Goal: Task Accomplishment & Management: Complete application form

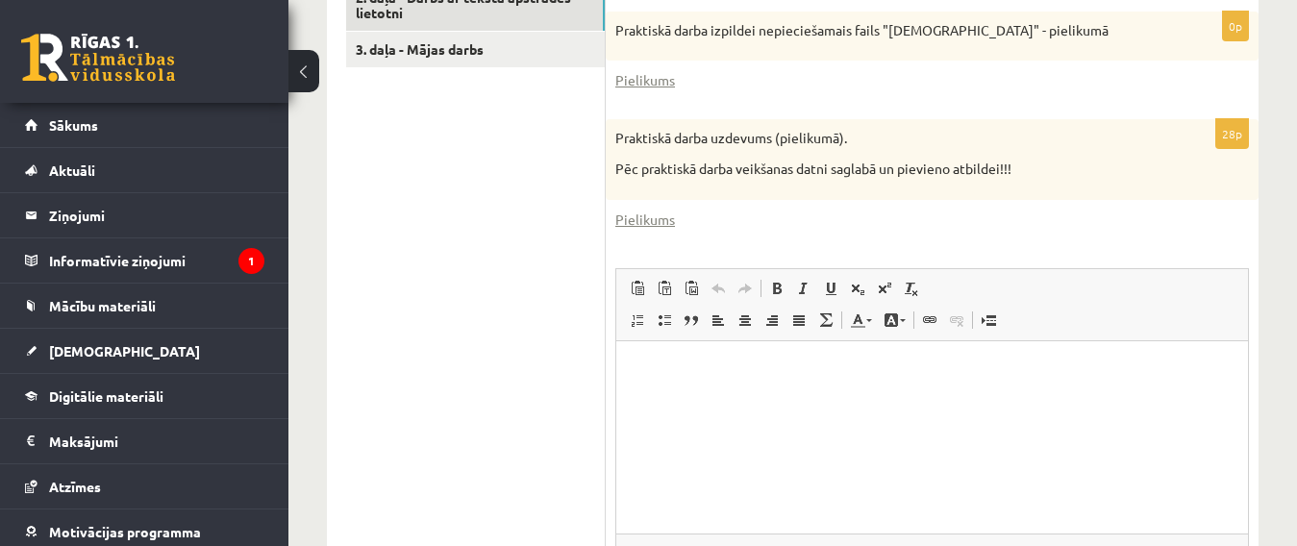
scroll to position [744, 0]
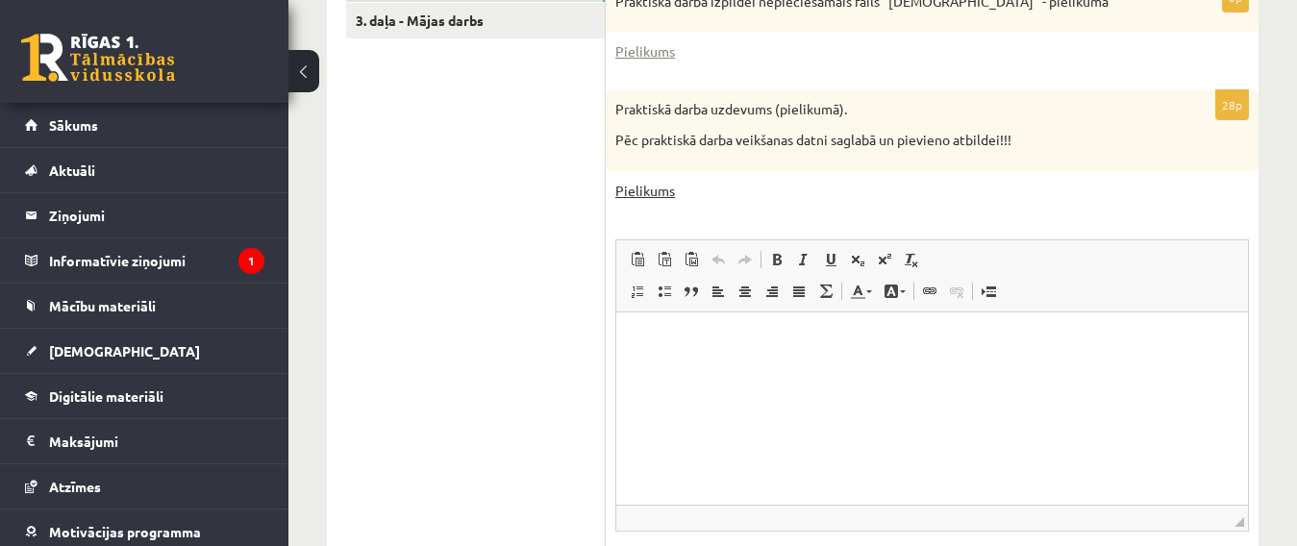
click at [657, 181] on link "Pielikums" at bounding box center [646, 191] width 60 height 20
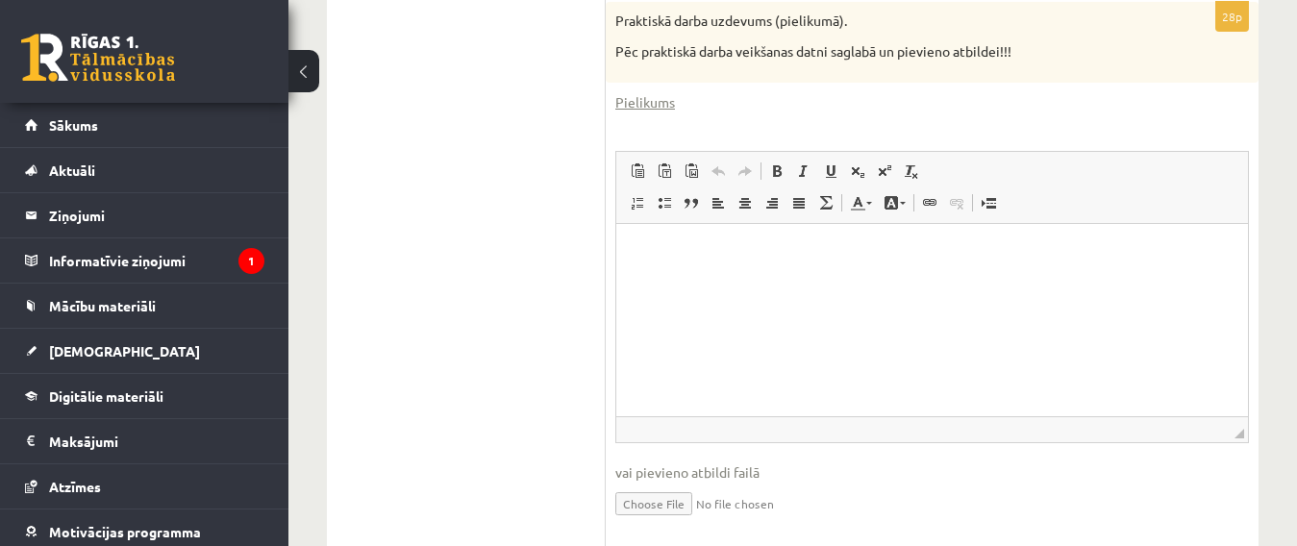
scroll to position [876, 0]
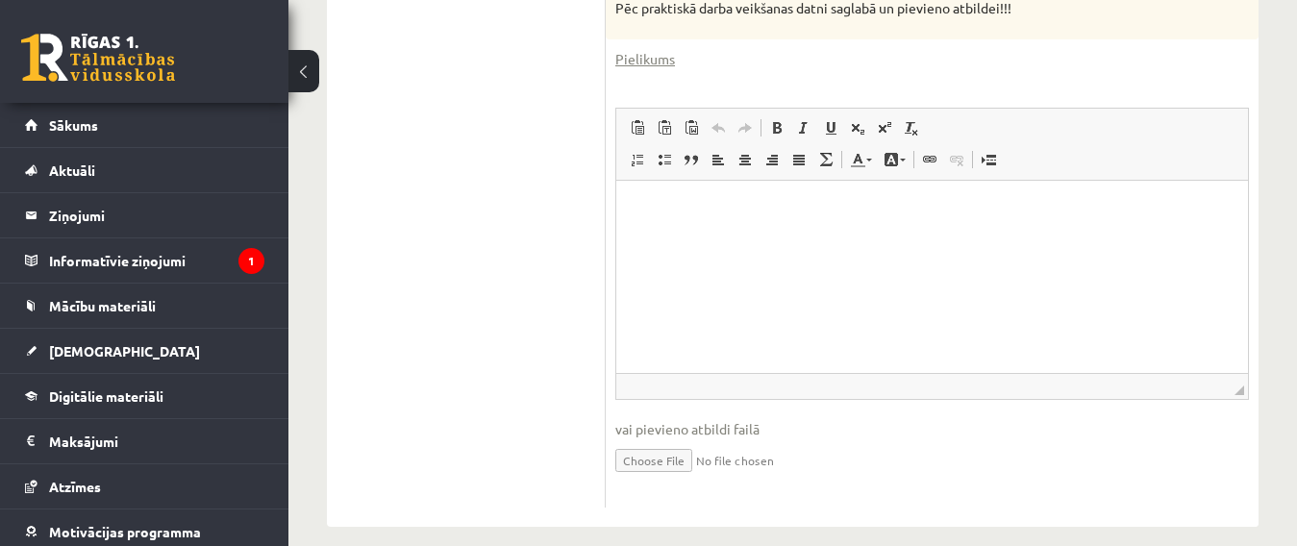
click at [635, 441] on input "file" at bounding box center [933, 459] width 634 height 39
click at [679, 443] on input "file" at bounding box center [933, 459] width 634 height 39
type input "**********"
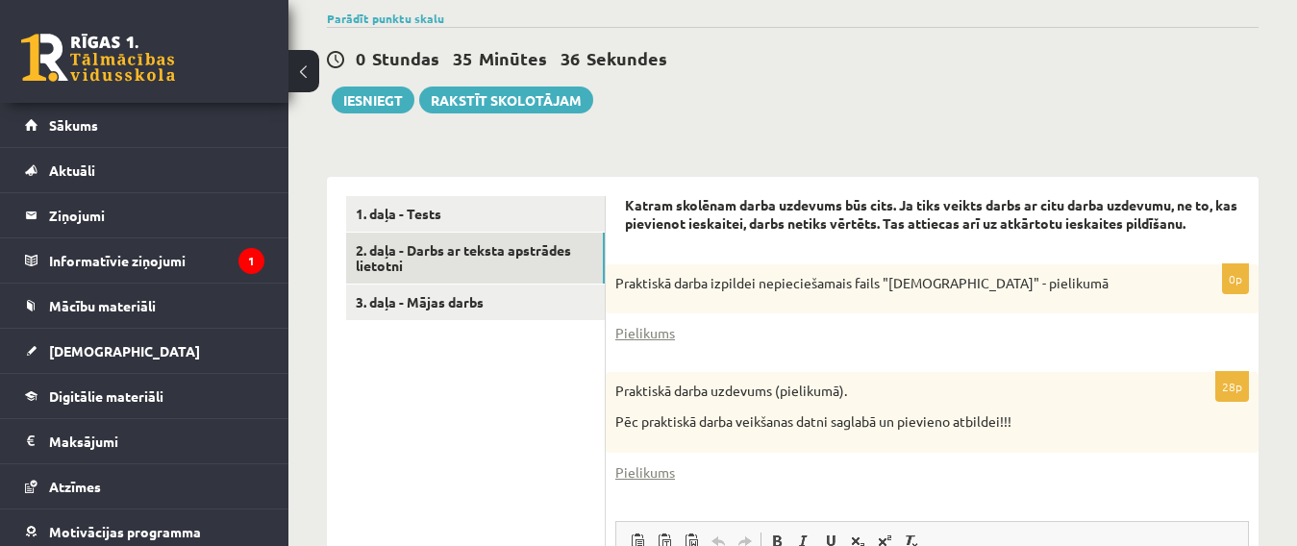
scroll to position [461, 0]
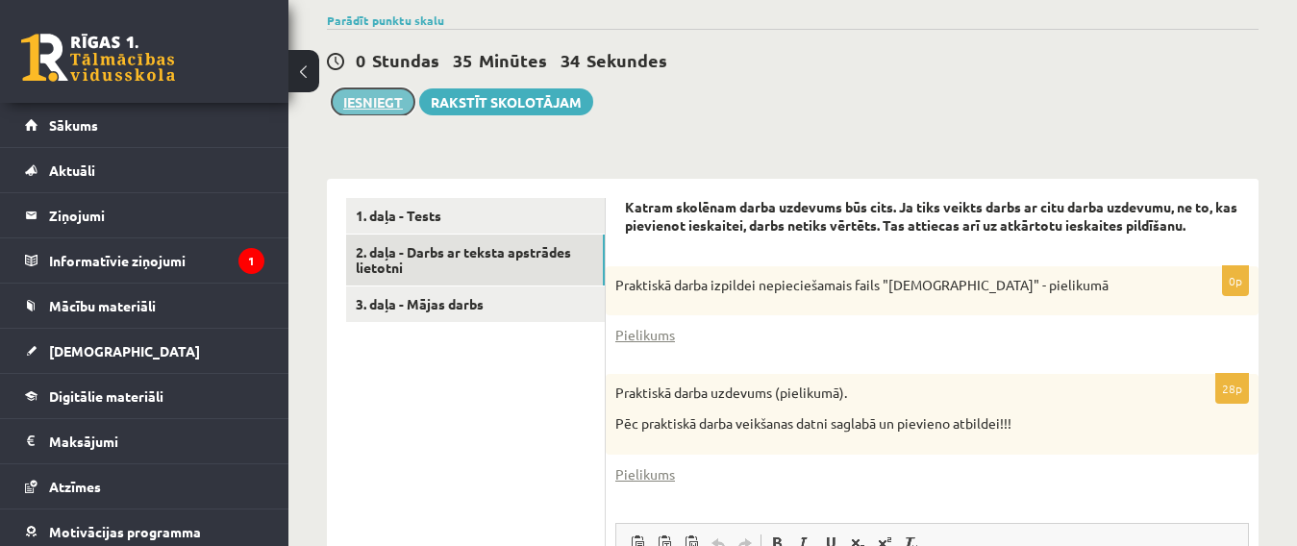
click at [375, 88] on button "Iesniegt" at bounding box center [373, 101] width 83 height 27
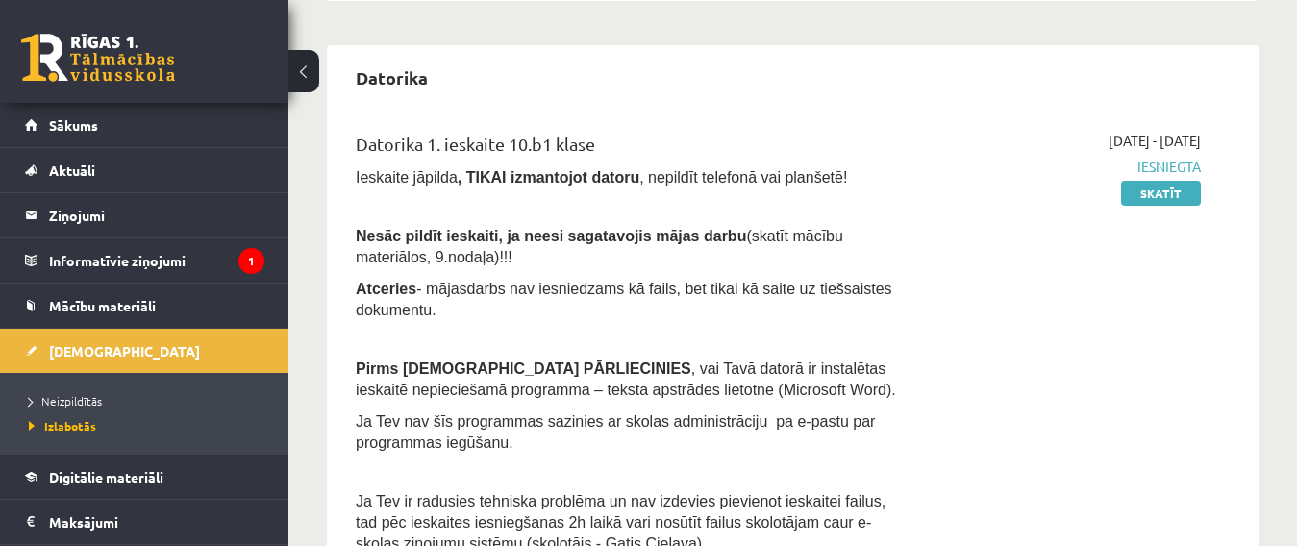
scroll to position [392, 0]
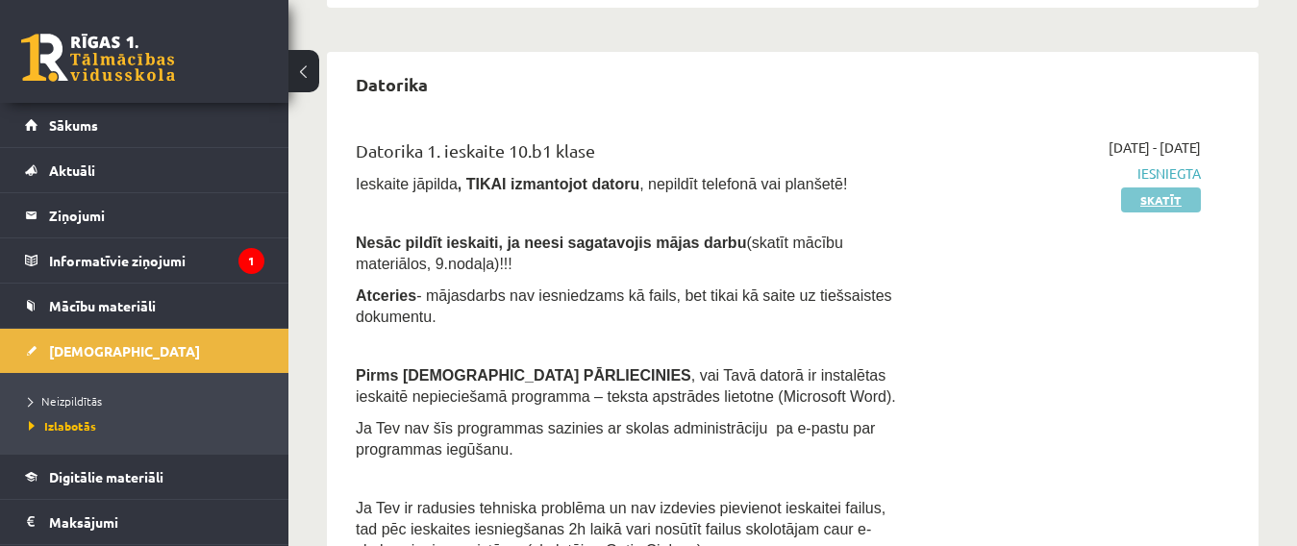
click at [1163, 194] on link "Skatīt" at bounding box center [1161, 200] width 80 height 25
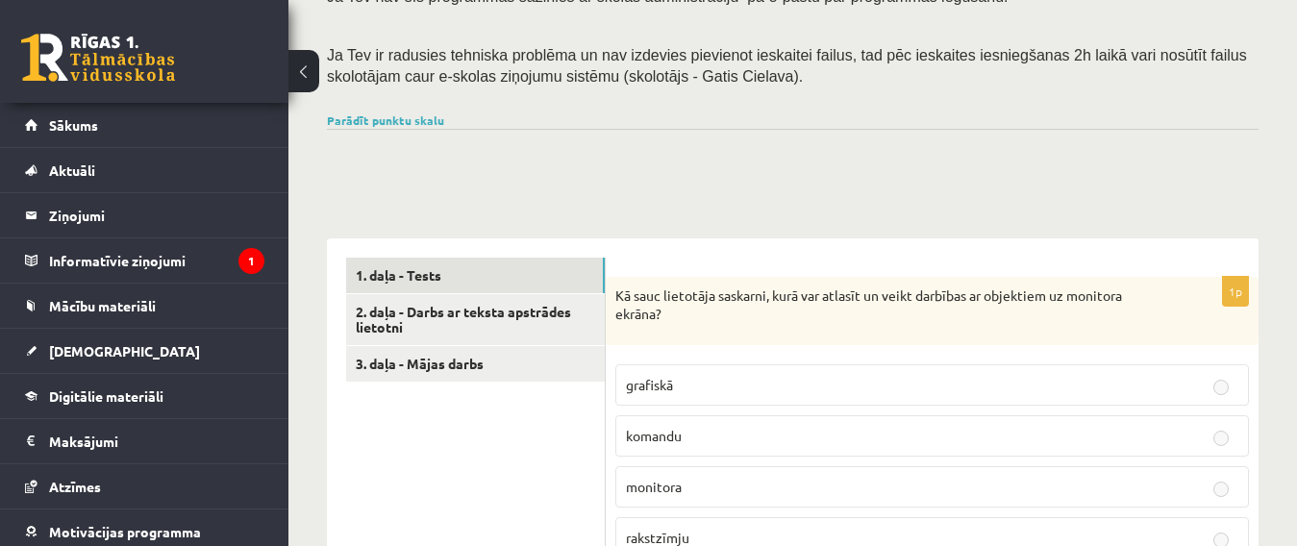
scroll to position [303, 0]
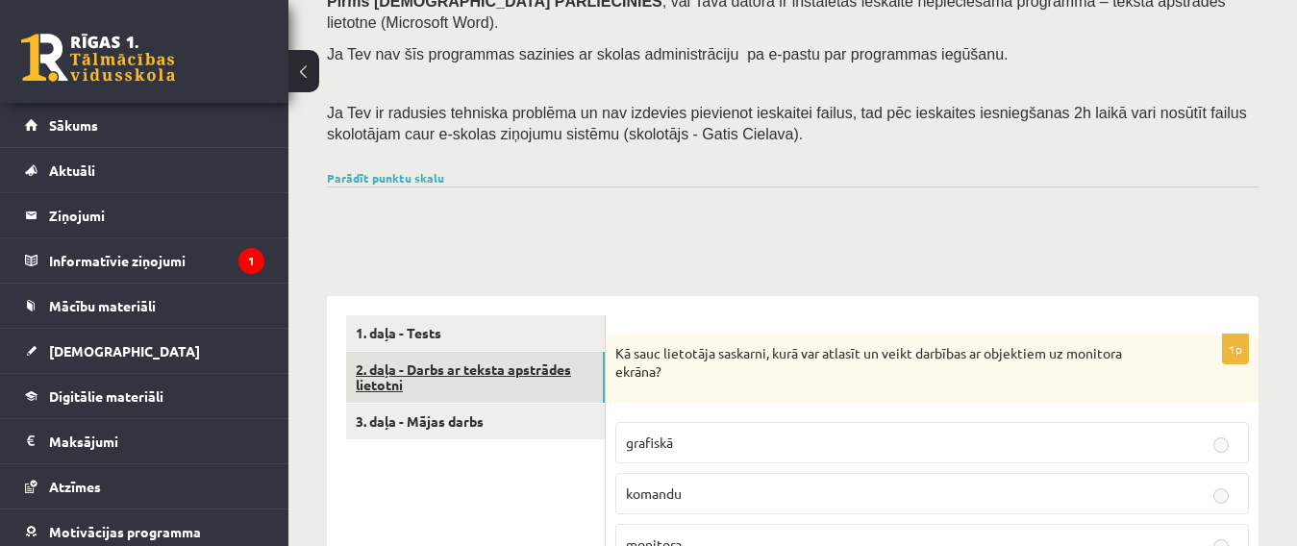
click at [492, 352] on link "2. daļa - Darbs ar teksta apstrādes lietotni" at bounding box center [475, 378] width 259 height 52
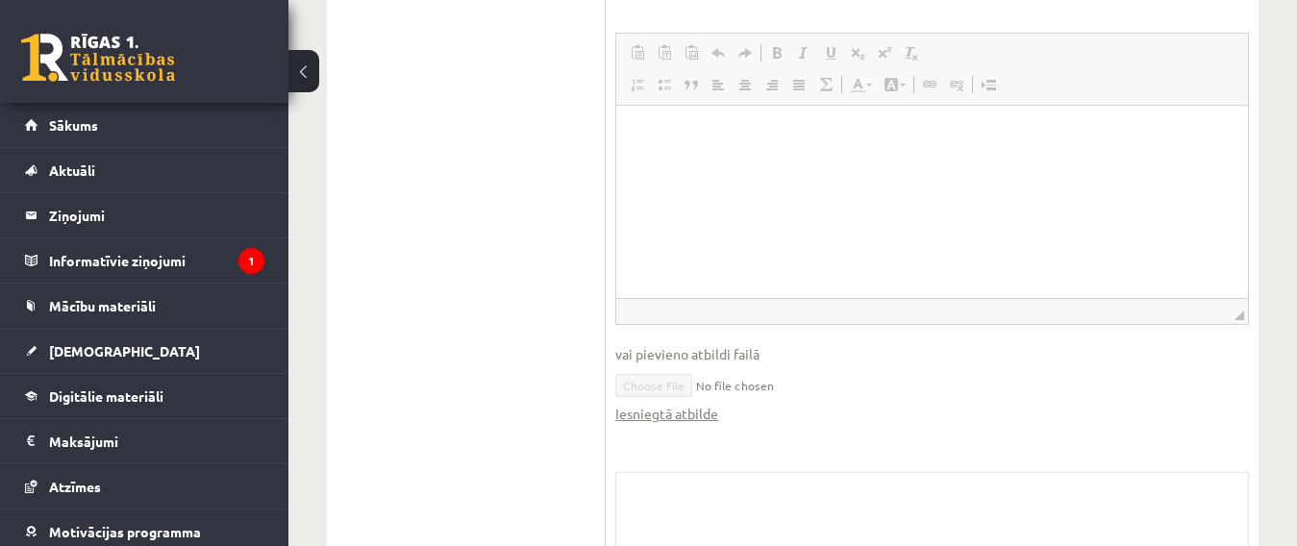
scroll to position [1129, 0]
drag, startPoint x: 816, startPoint y: 415, endPoint x: 762, endPoint y: 408, distance: 54.4
click at [762, 408] on fieldset "Rich Text Editor, wiswyg-editor-user-answer-47364063137520 Redaktora rīkjoslas …" at bounding box center [933, 241] width 634 height 411
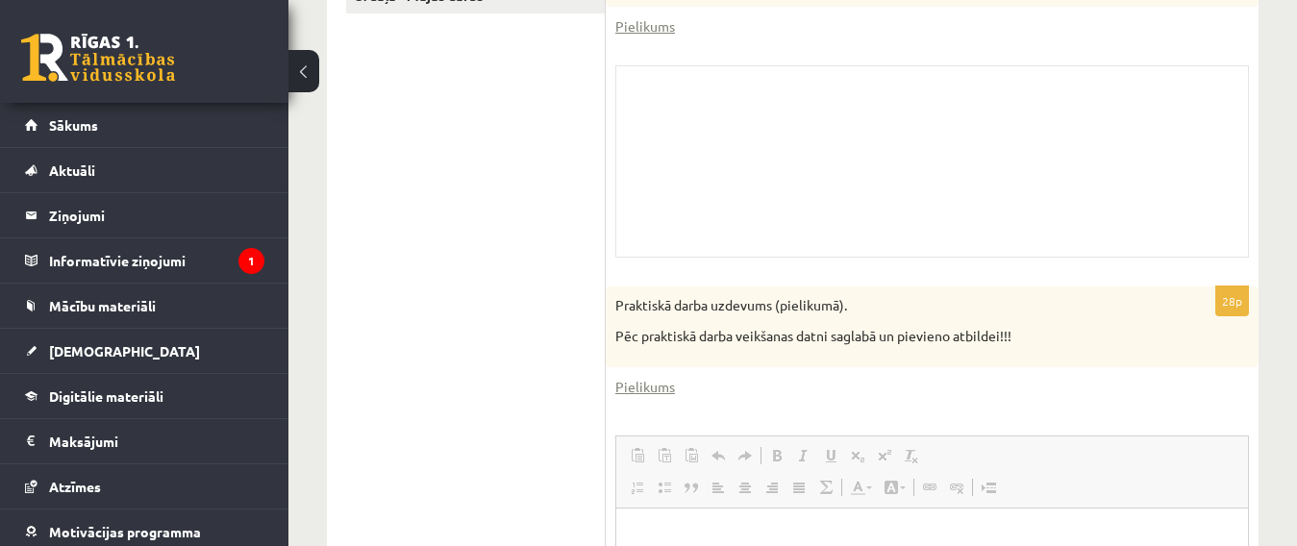
scroll to position [1297, 0]
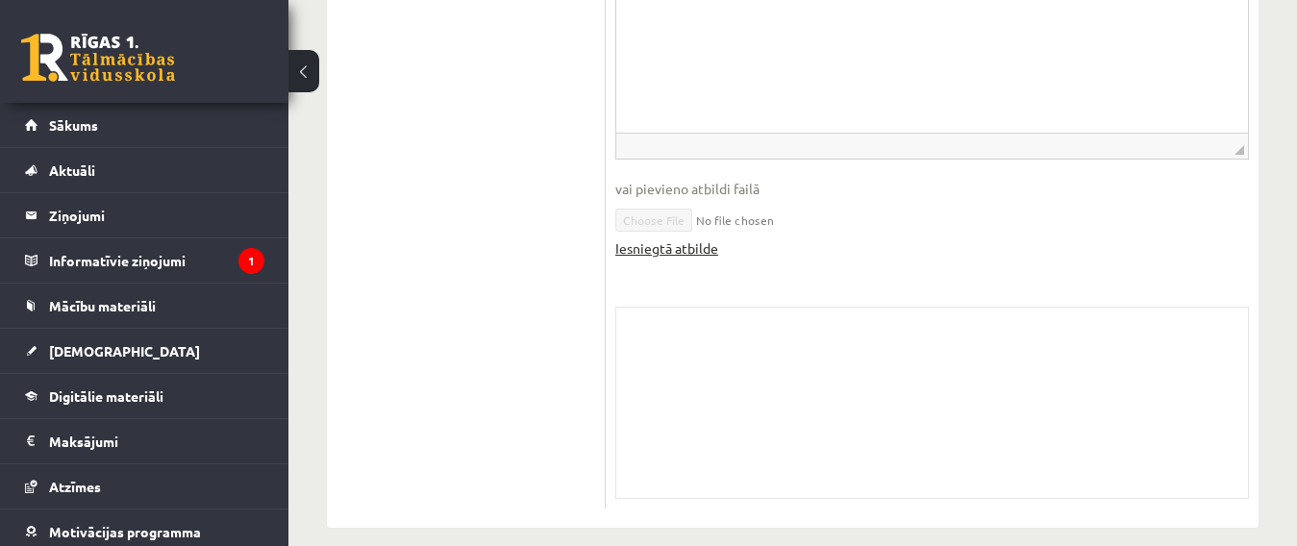
click at [693, 239] on link "Iesniegtā atbilde" at bounding box center [667, 249] width 103 height 20
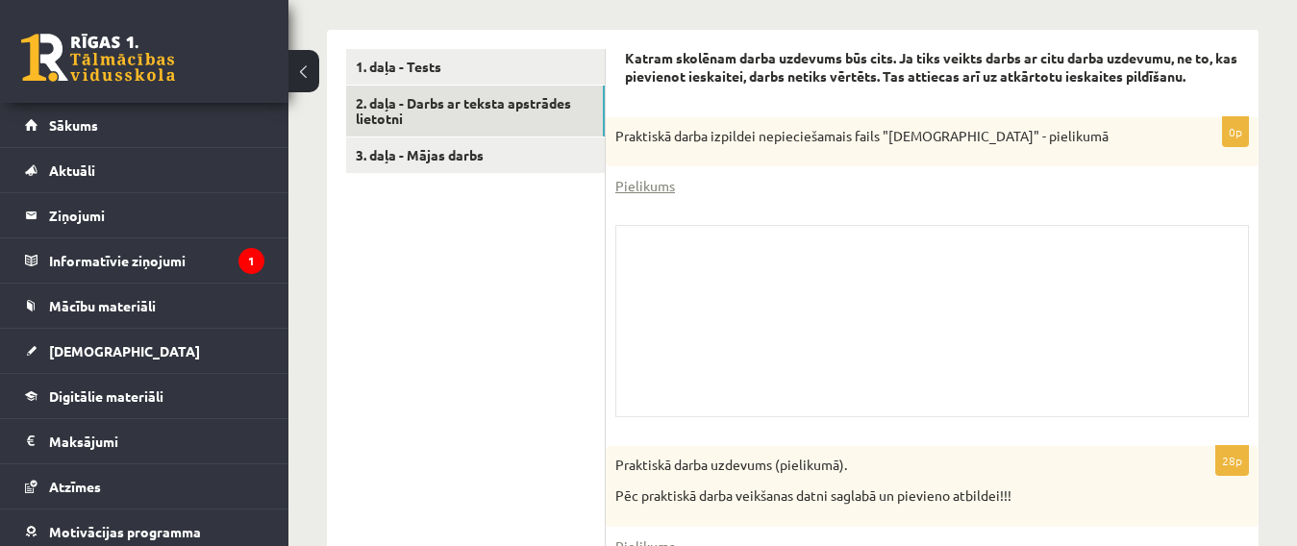
scroll to position [559, 0]
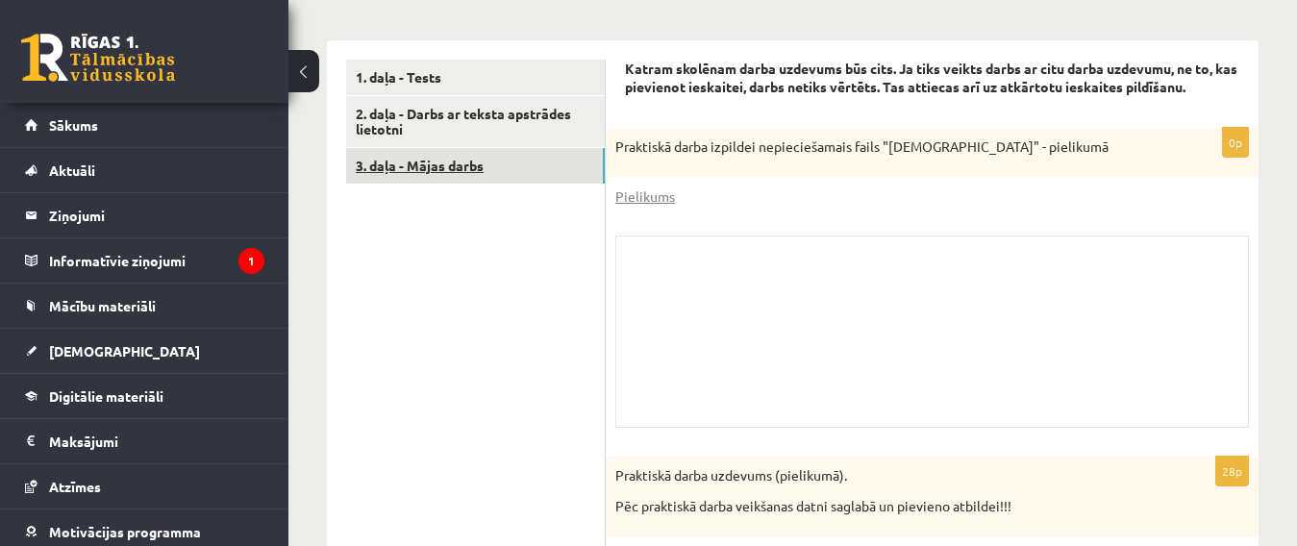
click at [563, 148] on link "3. daļa - Mājas darbs" at bounding box center [475, 166] width 259 height 36
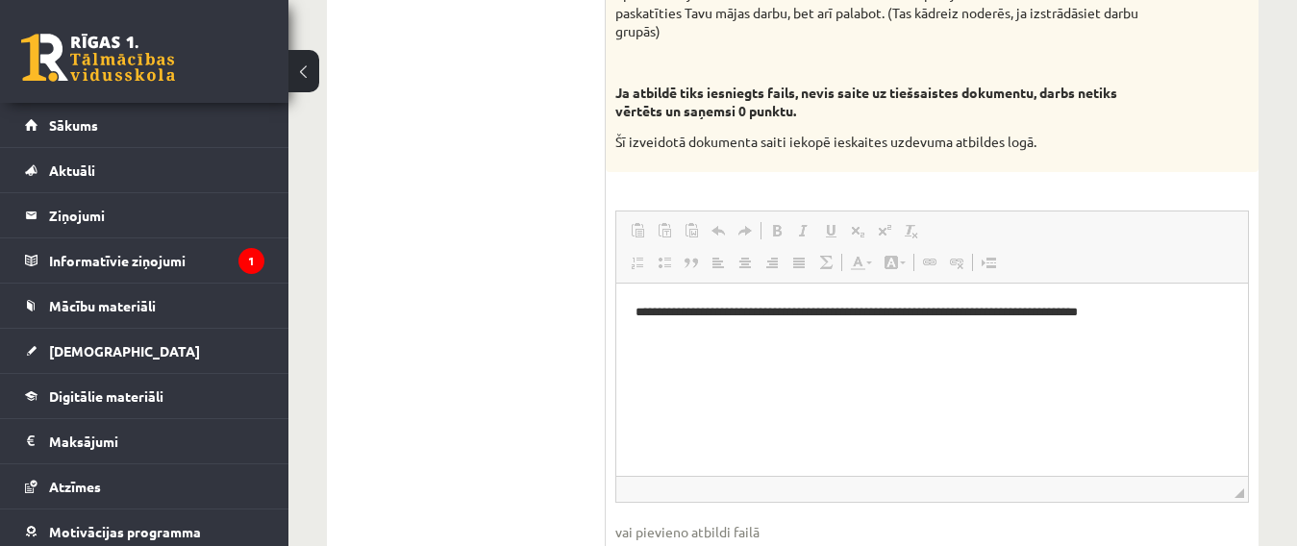
scroll to position [1222, 0]
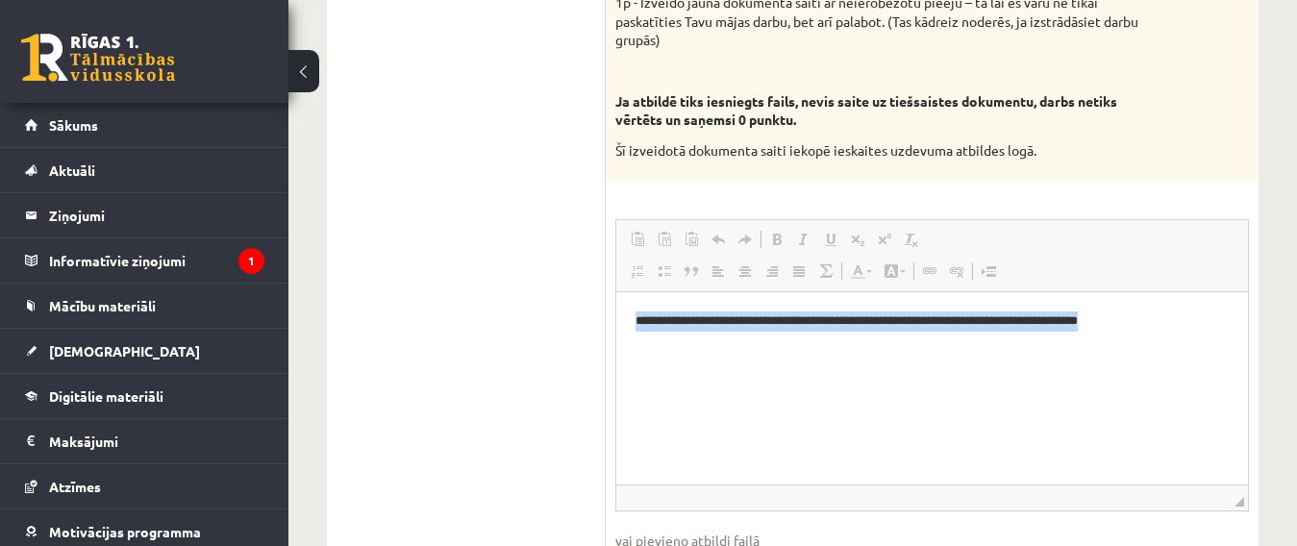
drag, startPoint x: 704, startPoint y: 344, endPoint x: 629, endPoint y: 316, distance: 80.0
click at [629, 316] on html "**********" at bounding box center [932, 331] width 632 height 79
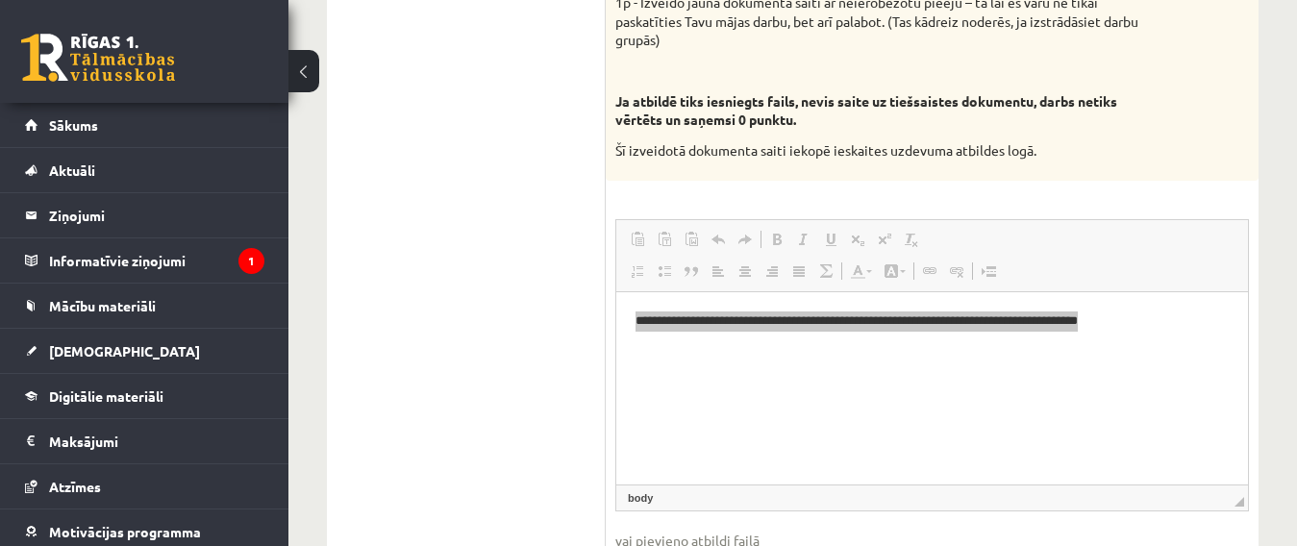
scroll to position [0, 0]
click at [711, 320] on span "Kopēt" at bounding box center [708, 322] width 49 height 28
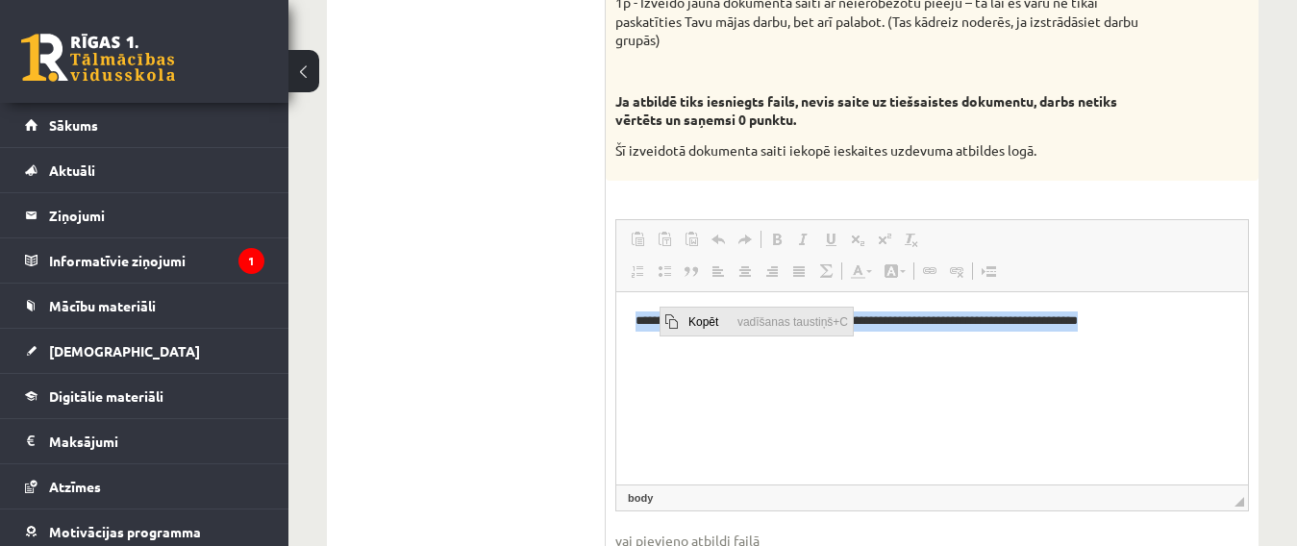
copy p "**********"
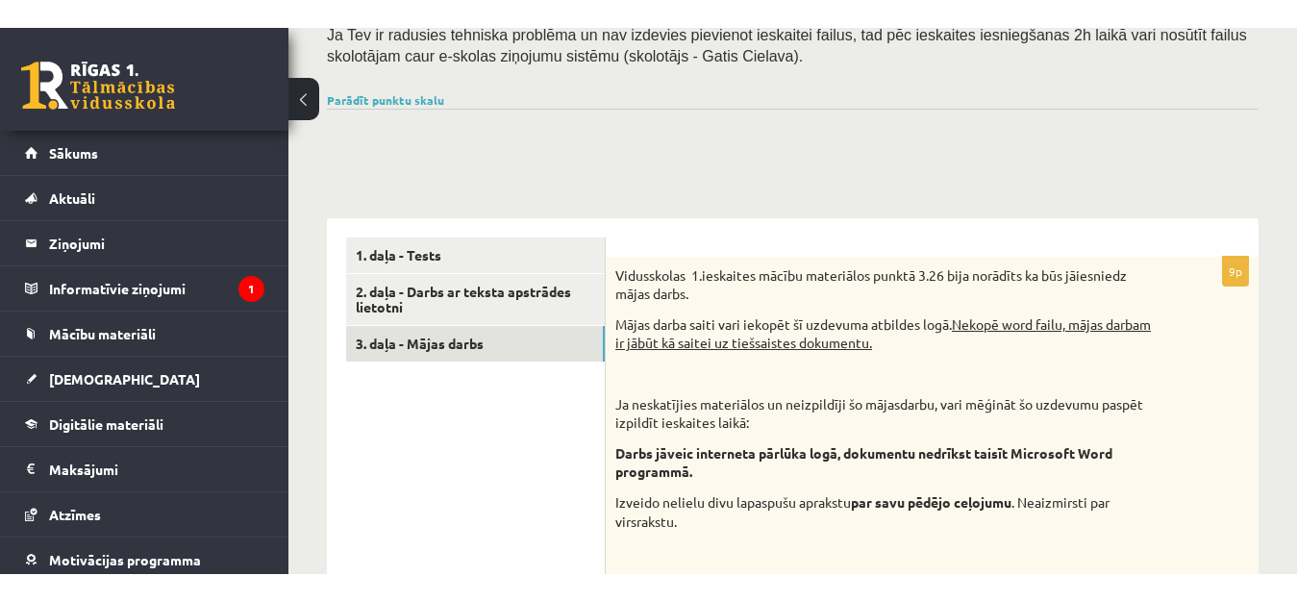
scroll to position [405, 0]
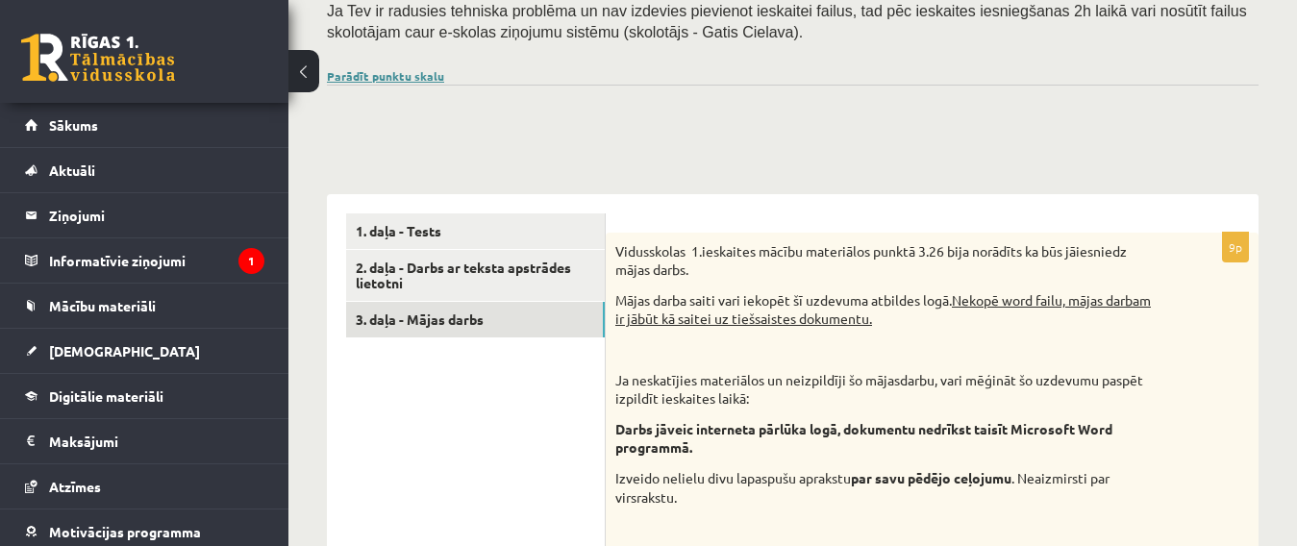
click at [394, 68] on link "Parādīt punktu skalu" at bounding box center [385, 75] width 117 height 15
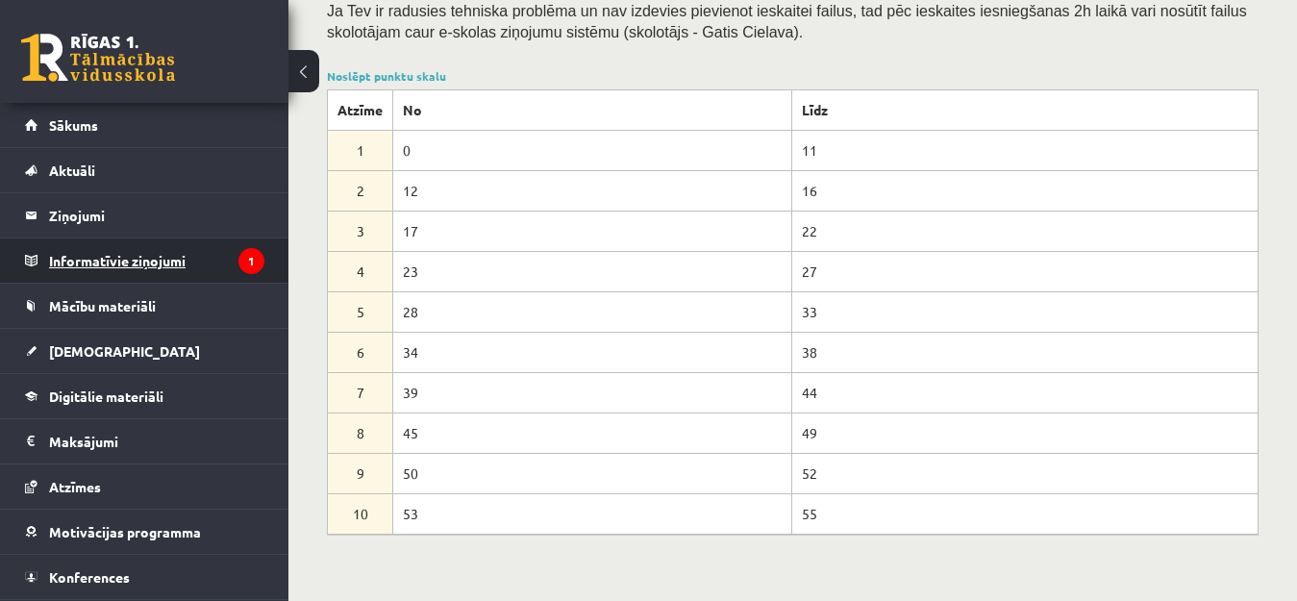
click at [165, 256] on legend "Informatīvie ziņojumi 1" at bounding box center [156, 261] width 215 height 44
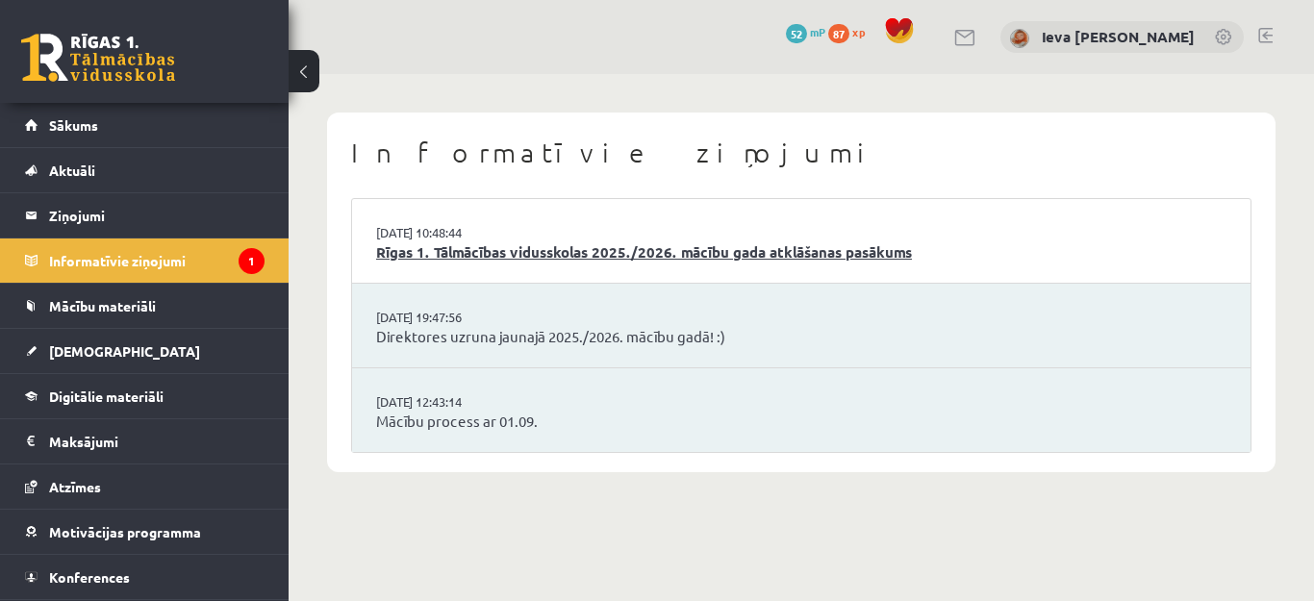
click at [501, 247] on link "Rīgas 1. Tālmācības vidusskolas 2025./2026. mācību gada atklāšanas pasākums" at bounding box center [801, 252] width 850 height 22
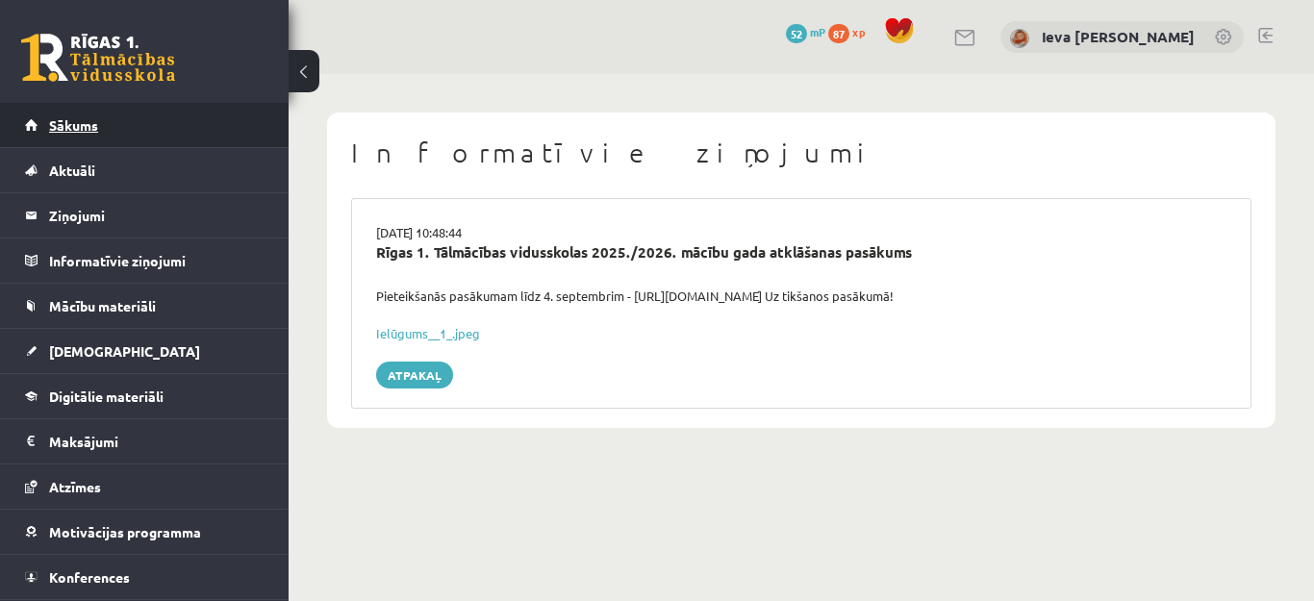
click at [86, 129] on span "Sākums" at bounding box center [73, 124] width 49 height 17
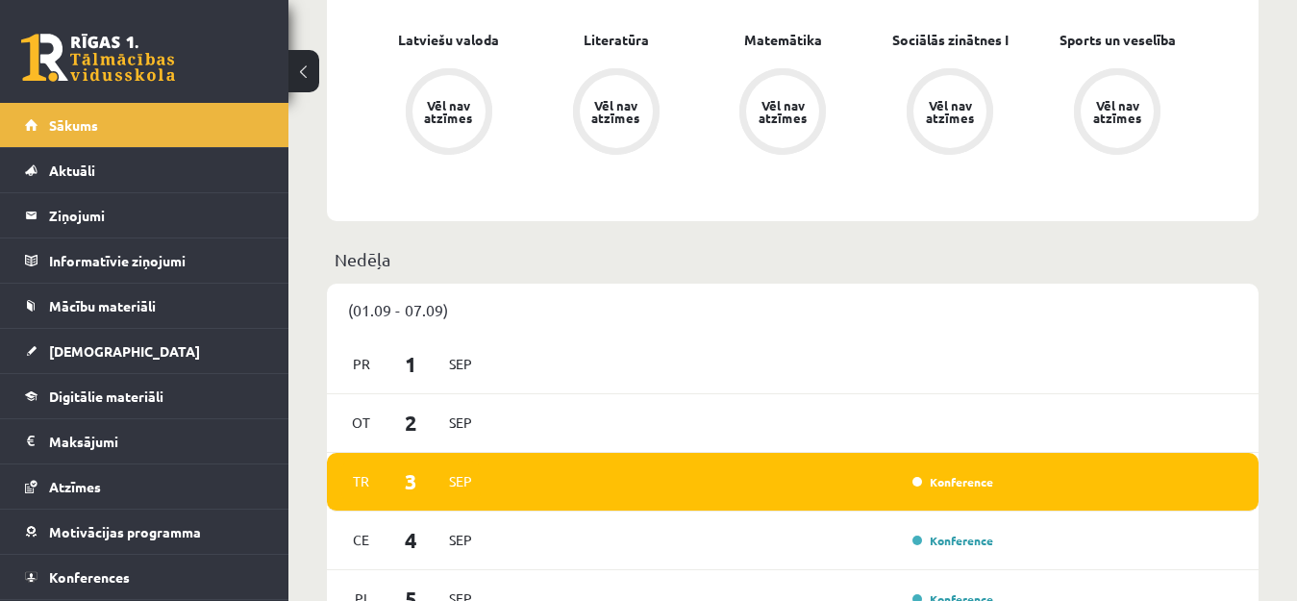
scroll to position [774, 0]
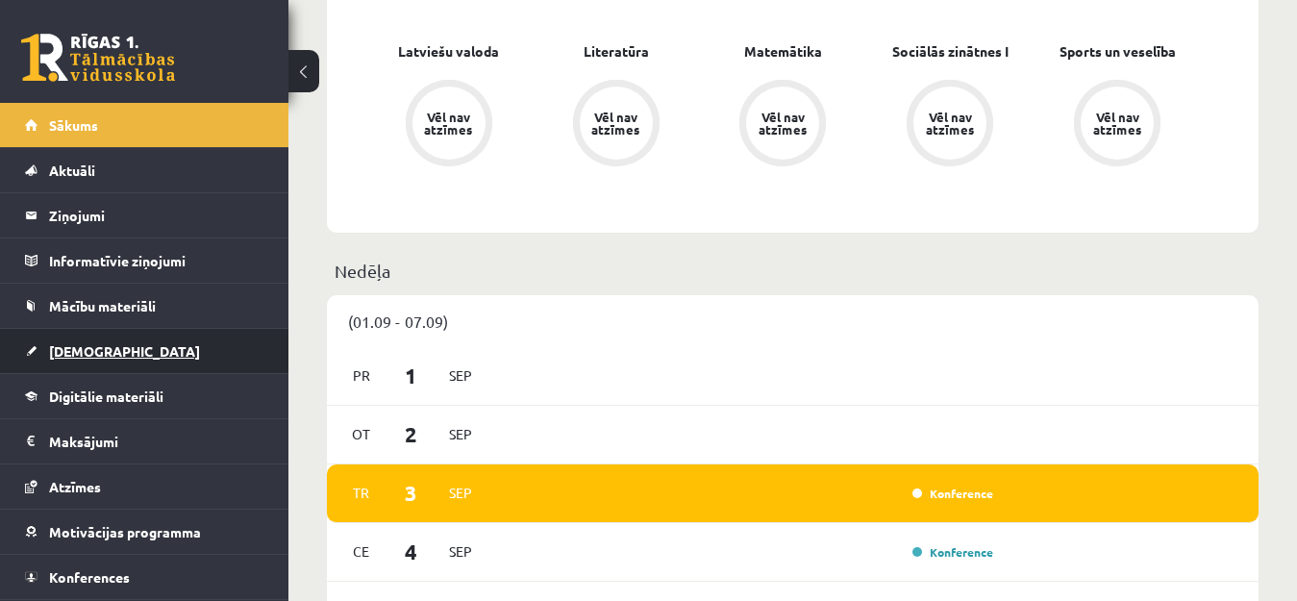
click at [147, 359] on link "[DEMOGRAPHIC_DATA]" at bounding box center [144, 351] width 239 height 44
